Goal: Task Accomplishment & Management: Use online tool/utility

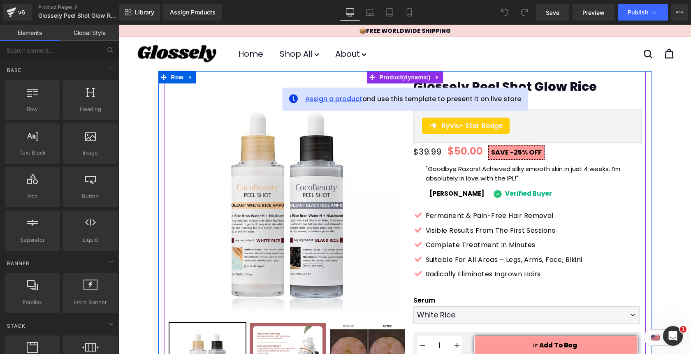
click at [339, 99] on span "Assign a product" at bounding box center [333, 98] width 57 height 9
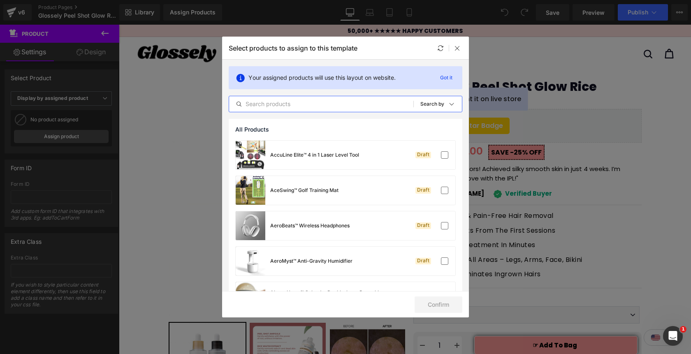
click at [302, 106] on input "text" at bounding box center [321, 104] width 184 height 10
paste input "Glossely Peel Shot Glow Rice Ampoule Duo"
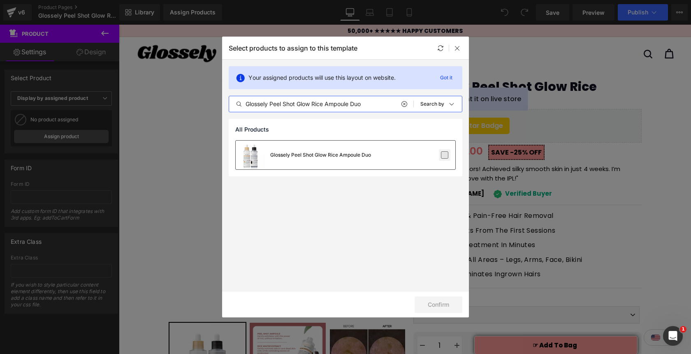
type input "Glossely Peel Shot Glow Rice Ampoule Duo"
click at [445, 153] on label at bounding box center [444, 154] width 7 height 7
click at [445, 155] on input "checkbox" at bounding box center [445, 155] width 0 height 0
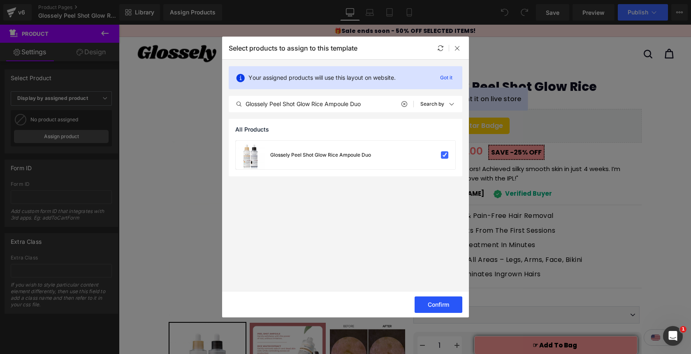
click at [441, 300] on button "Confirm" at bounding box center [439, 305] width 48 height 16
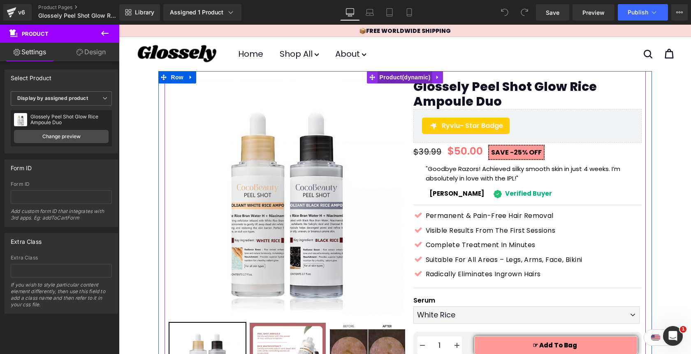
click at [399, 79] on span "Product" at bounding box center [405, 77] width 55 height 12
